Goal: Task Accomplishment & Management: Manage account settings

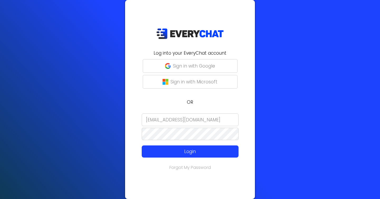
click at [176, 121] on input "[EMAIL_ADDRESS][DOMAIN_NAME]" at bounding box center [190, 119] width 97 height 13
type input "a"
click at [180, 119] on input "email" at bounding box center [190, 119] width 97 height 13
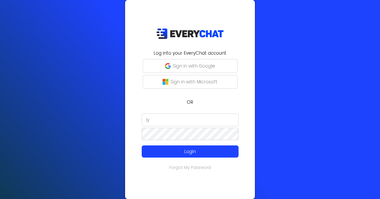
type input "l"
type input "spark"
click at [165, 119] on input "[EMAIL_ADDRESS][DOMAIN_NAME]" at bounding box center [190, 119] width 97 height 13
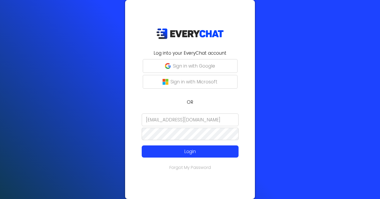
paste input "aprilsparklemn@outlook.com"
type input "aprilsparklemn@outlook.com"
click at [131, 128] on form "aprilsparklemn@outlook.com Login" at bounding box center [189, 135] width 123 height 44
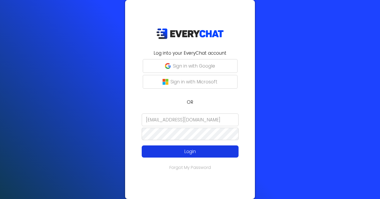
click at [175, 154] on p "Login" at bounding box center [189, 151] width 77 height 7
